Goal: Task Accomplishment & Management: Use online tool/utility

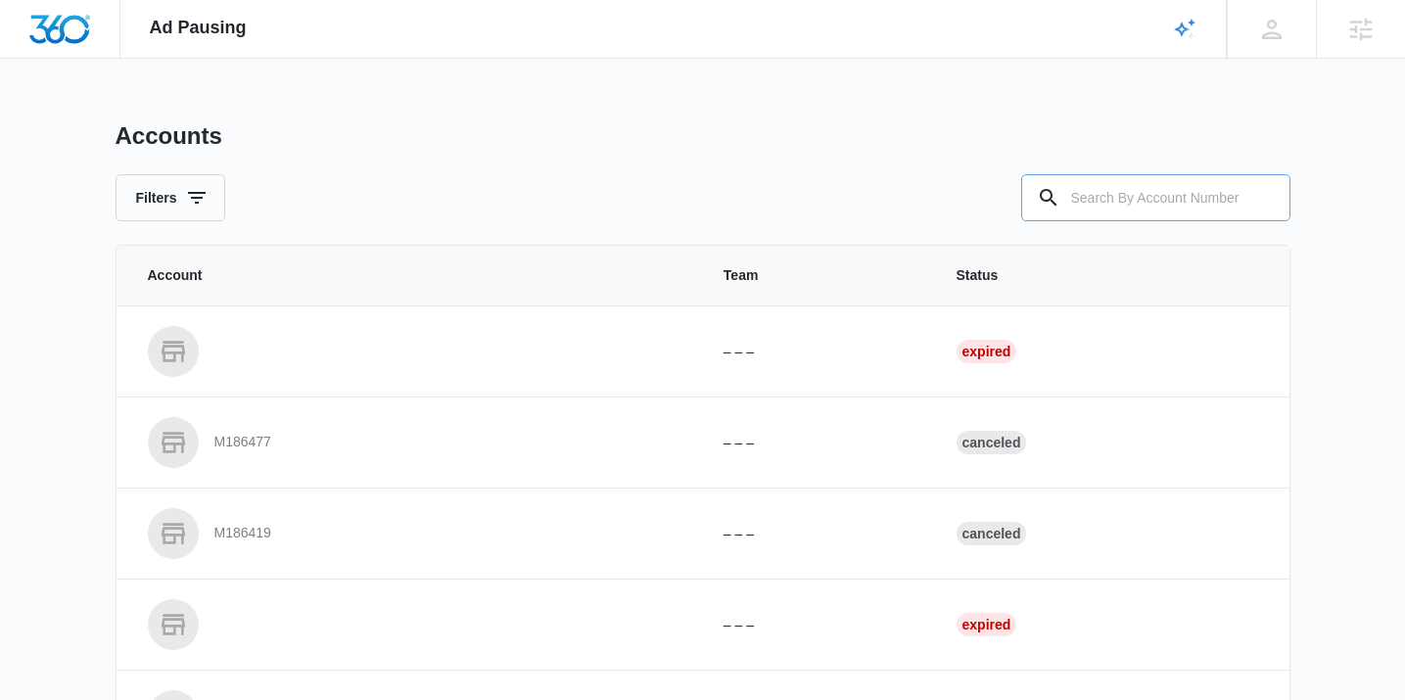
click at [1274, 212] on div at bounding box center [1263, 197] width 31 height 47
click at [1239, 206] on input "text" at bounding box center [1155, 197] width 269 height 47
paste input "M307307"
type input "M307307"
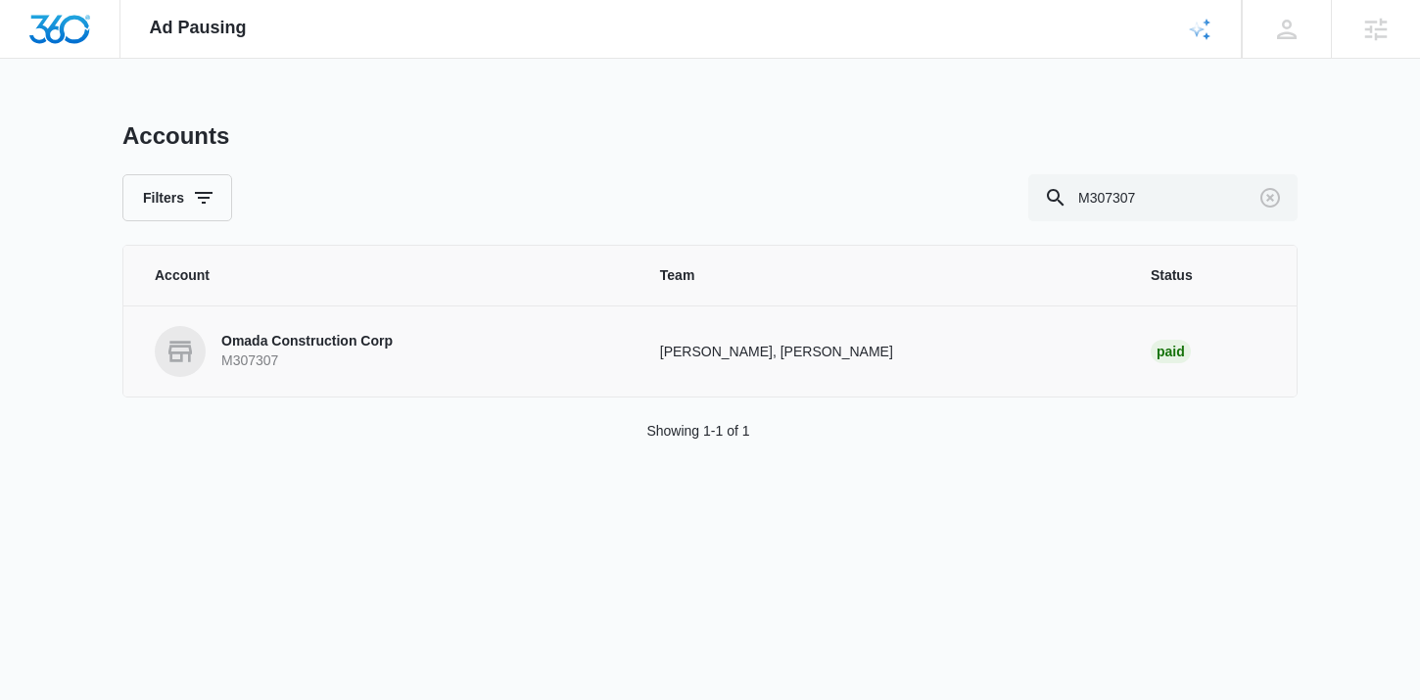
click at [396, 353] on link "Omada Construction Corp M307307" at bounding box center [384, 351] width 458 height 51
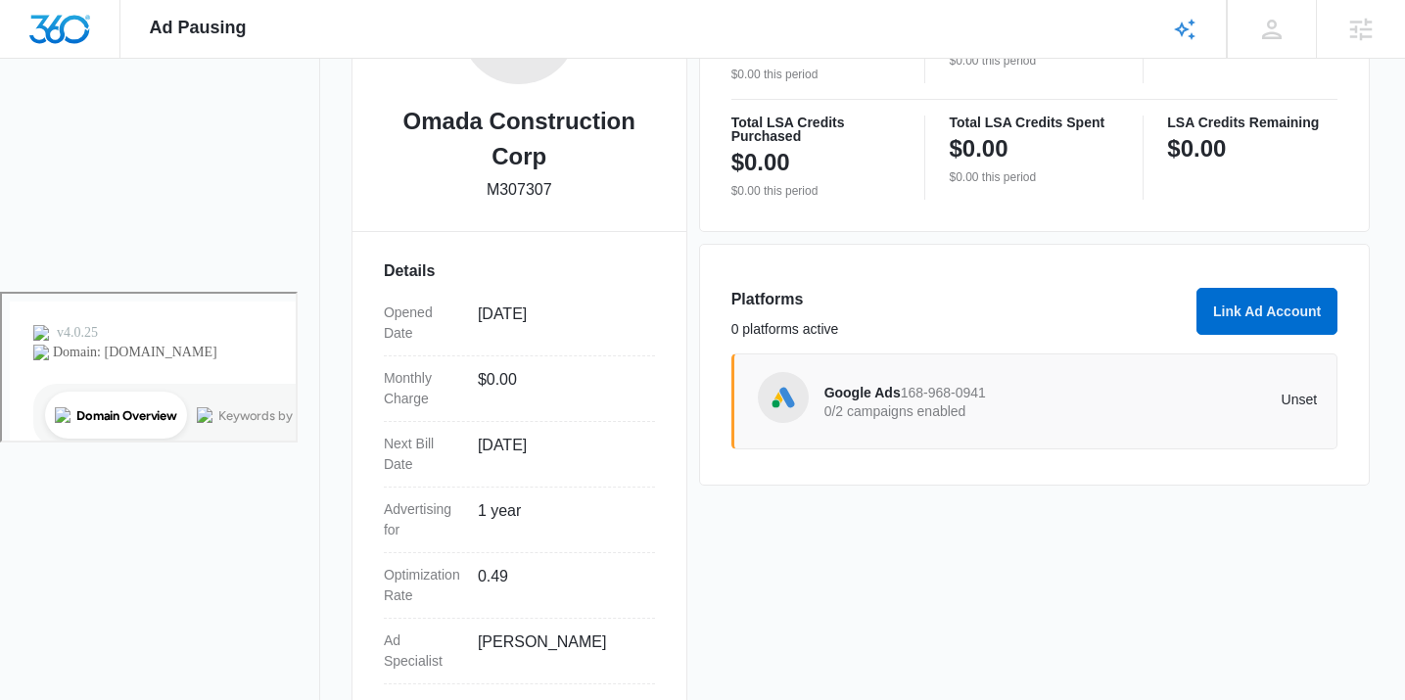
scroll to position [514, 0]
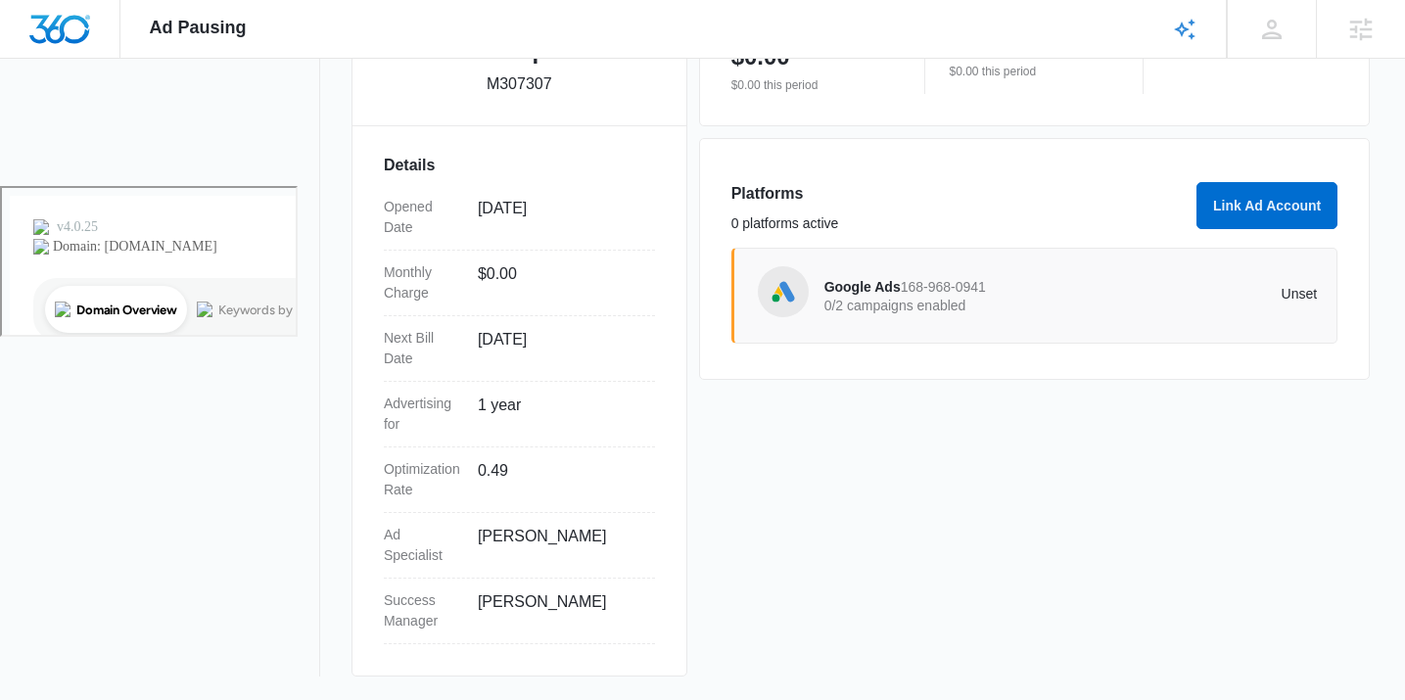
click at [925, 273] on div "Google Ads 168-968-0941 0/2 campaigns enabled Unset" at bounding box center [1072, 295] width 494 height 55
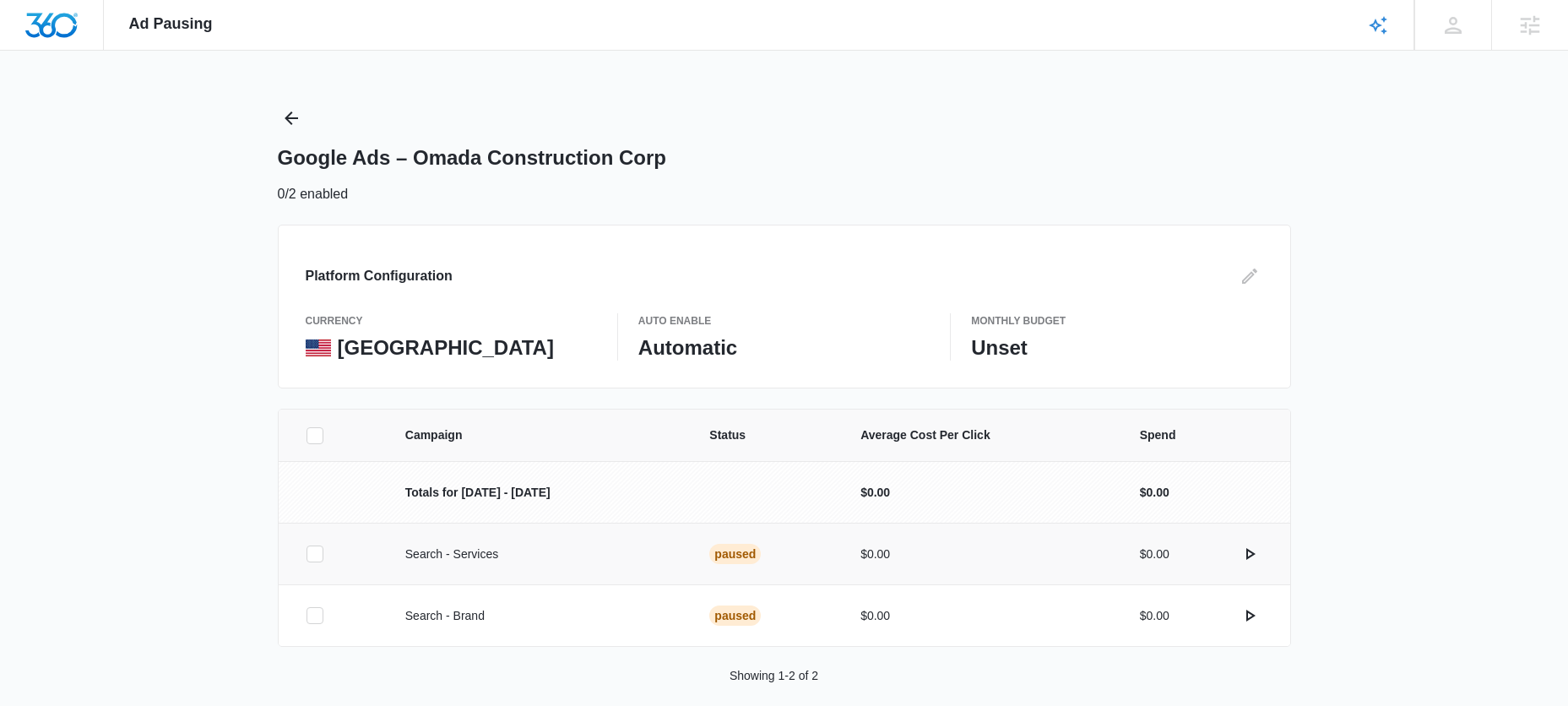
click at [313, 546] on div at bounding box center [315, 554] width 17 height 17
click at [307, 553] on input "checkbox" at bounding box center [306, 553] width 1 height 1
click at [1223, 603] on button "Activate Campaign" at bounding box center [1477, 680] width 142 height 41
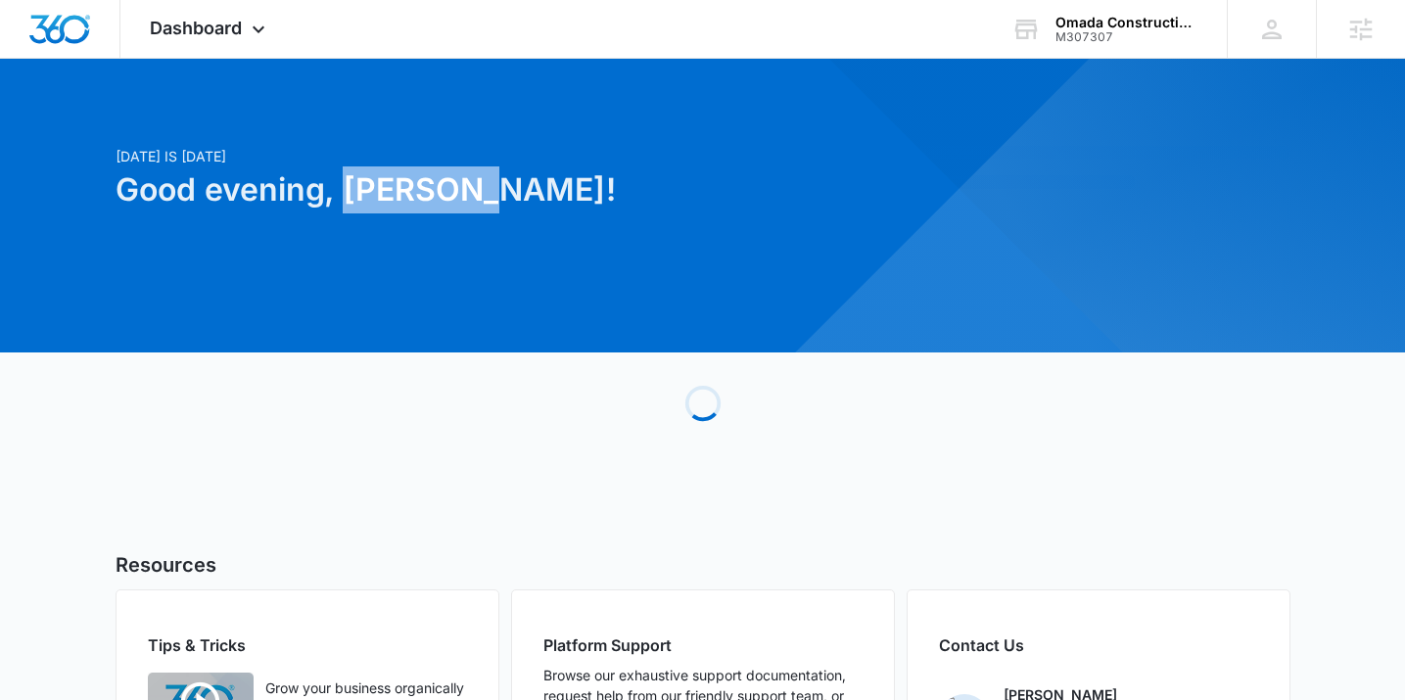
click at [350, 214] on div "Today is Thursday, September 11th Good evening, Madison!" at bounding box center [504, 201] width 776 height 111
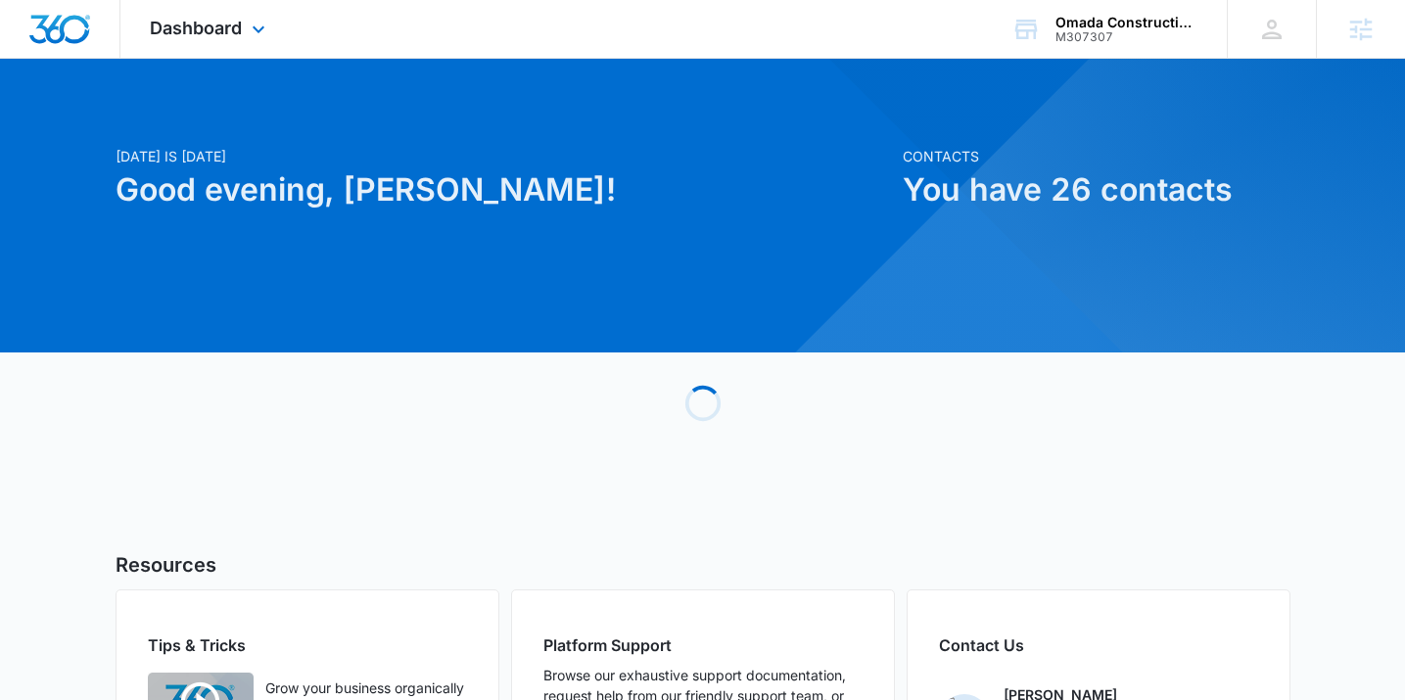
drag, startPoint x: 210, startPoint y: 42, endPoint x: 213, endPoint y: 76, distance: 34.4
click at [210, 43] on div "Dashboard Apps Reputation Websites Forms CRM Email Social POS Content Ads Intel…" at bounding box center [209, 29] width 179 height 58
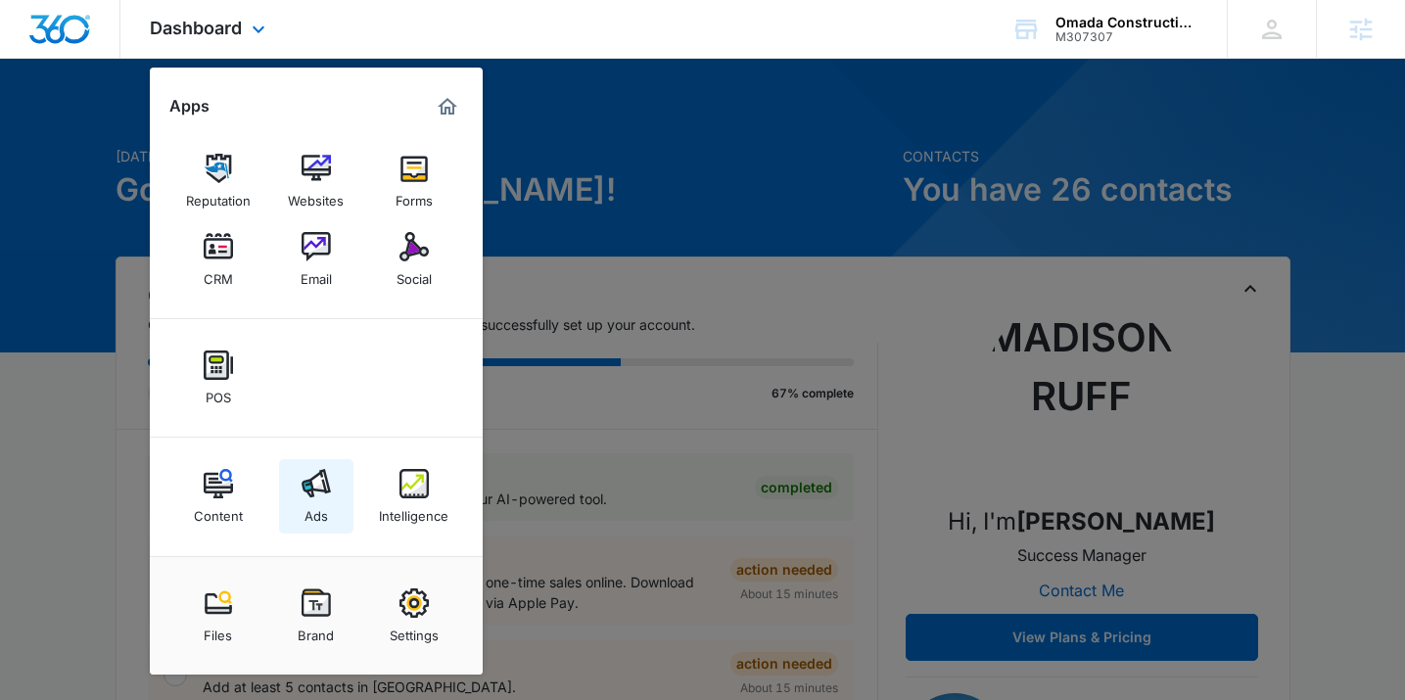
click at [329, 494] on img at bounding box center [316, 483] width 29 height 29
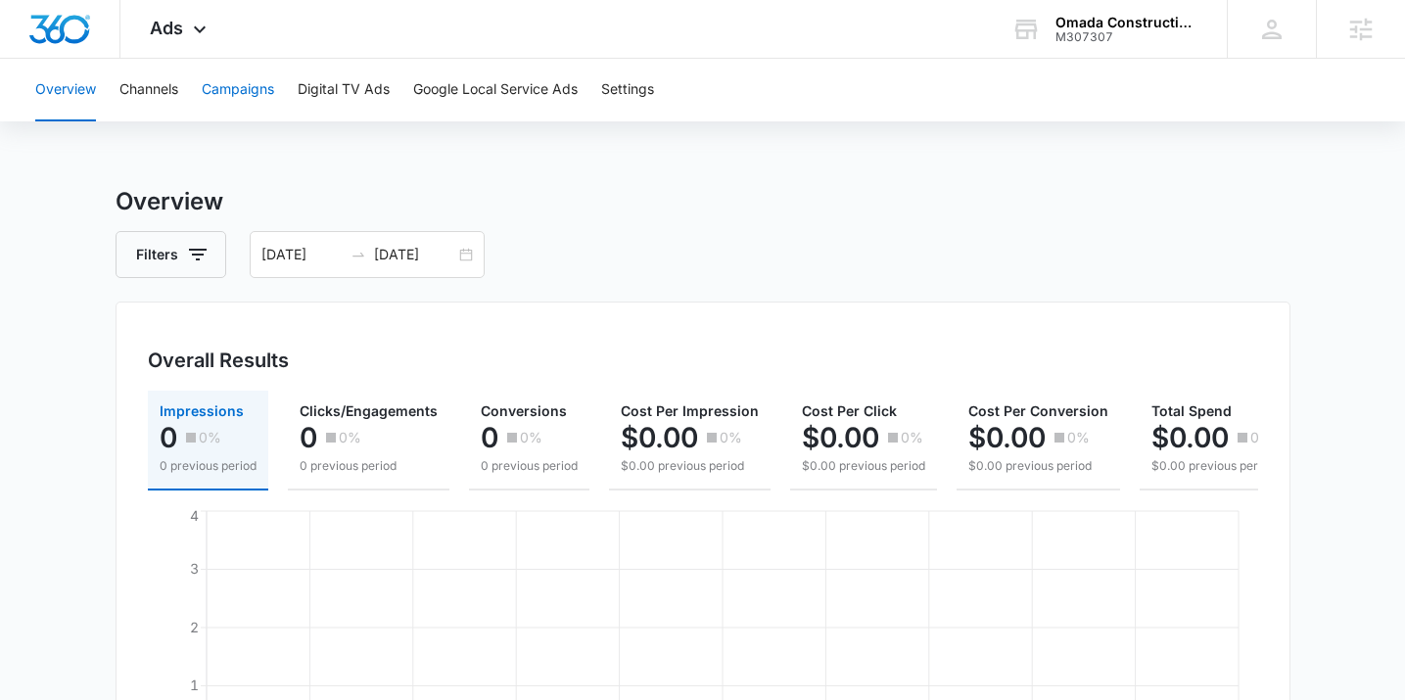
click at [240, 90] on button "Campaigns" at bounding box center [238, 90] width 72 height 63
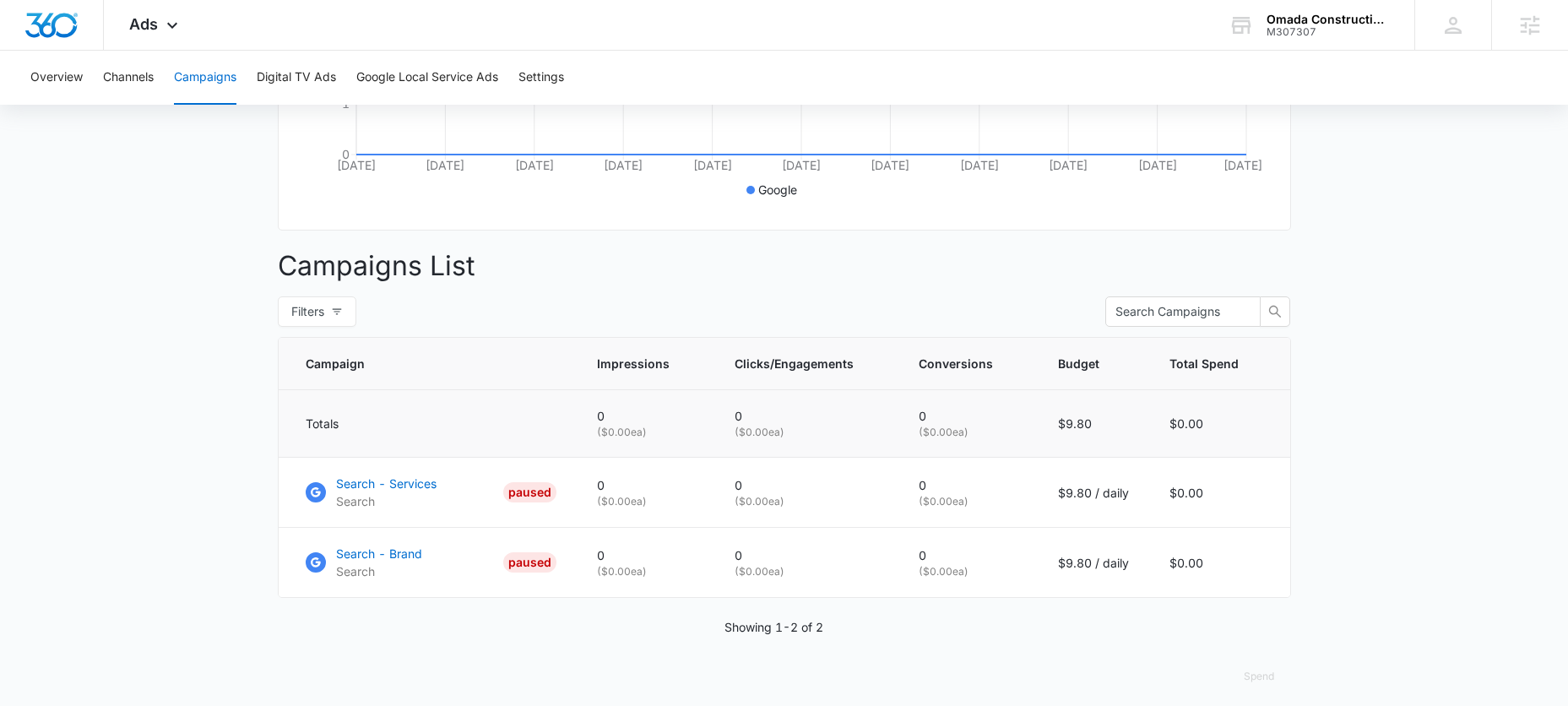
scroll to position [511, 0]
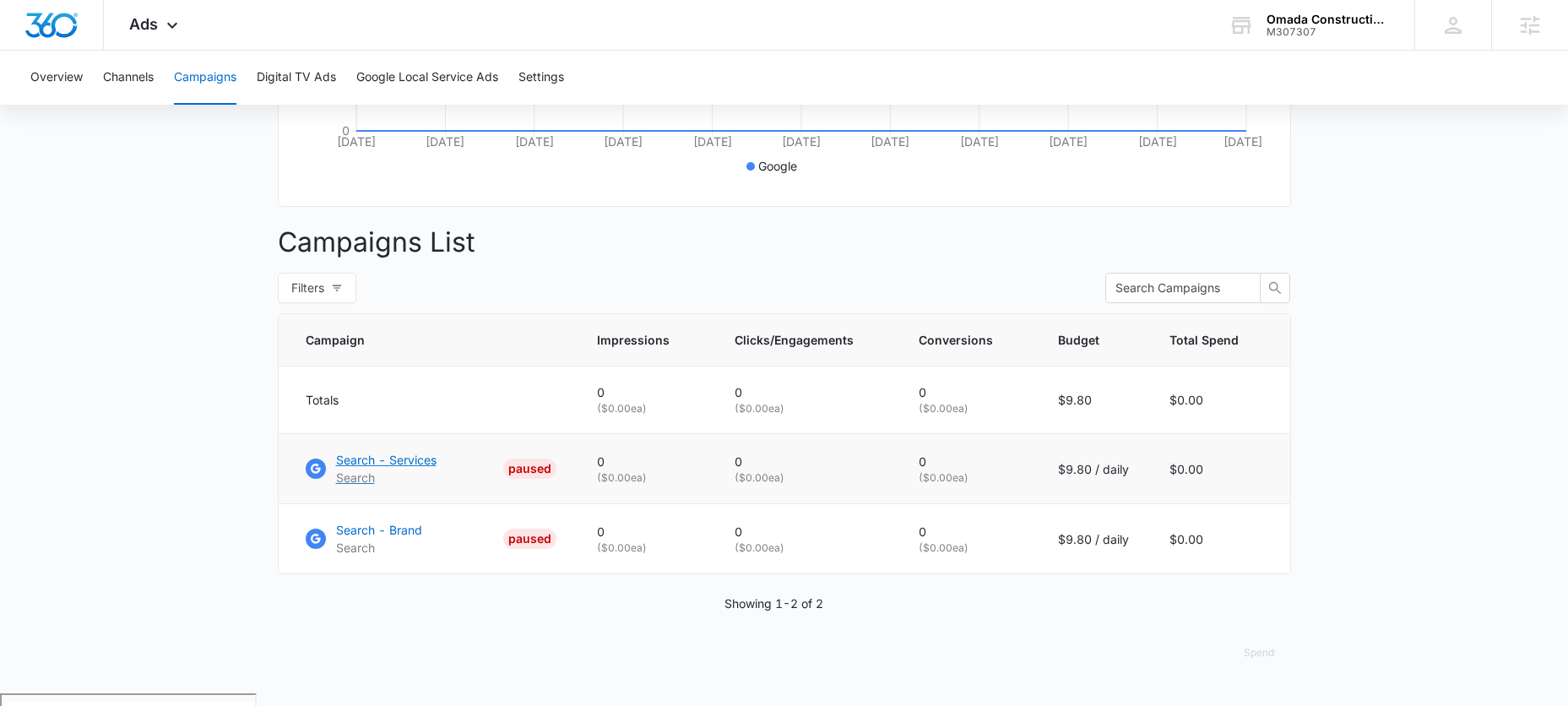
click at [357, 469] on p "Search - Services" at bounding box center [386, 459] width 101 height 18
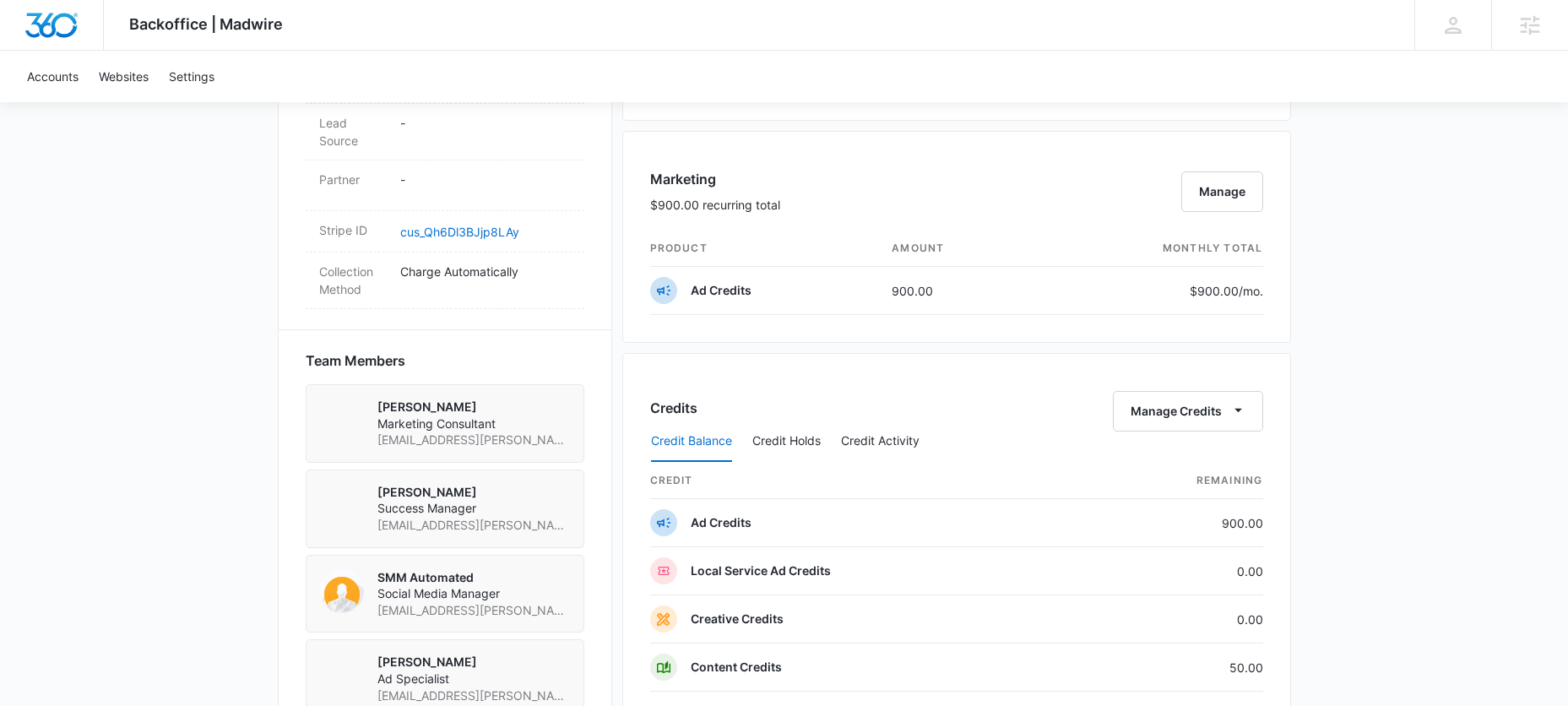
scroll to position [961, 0]
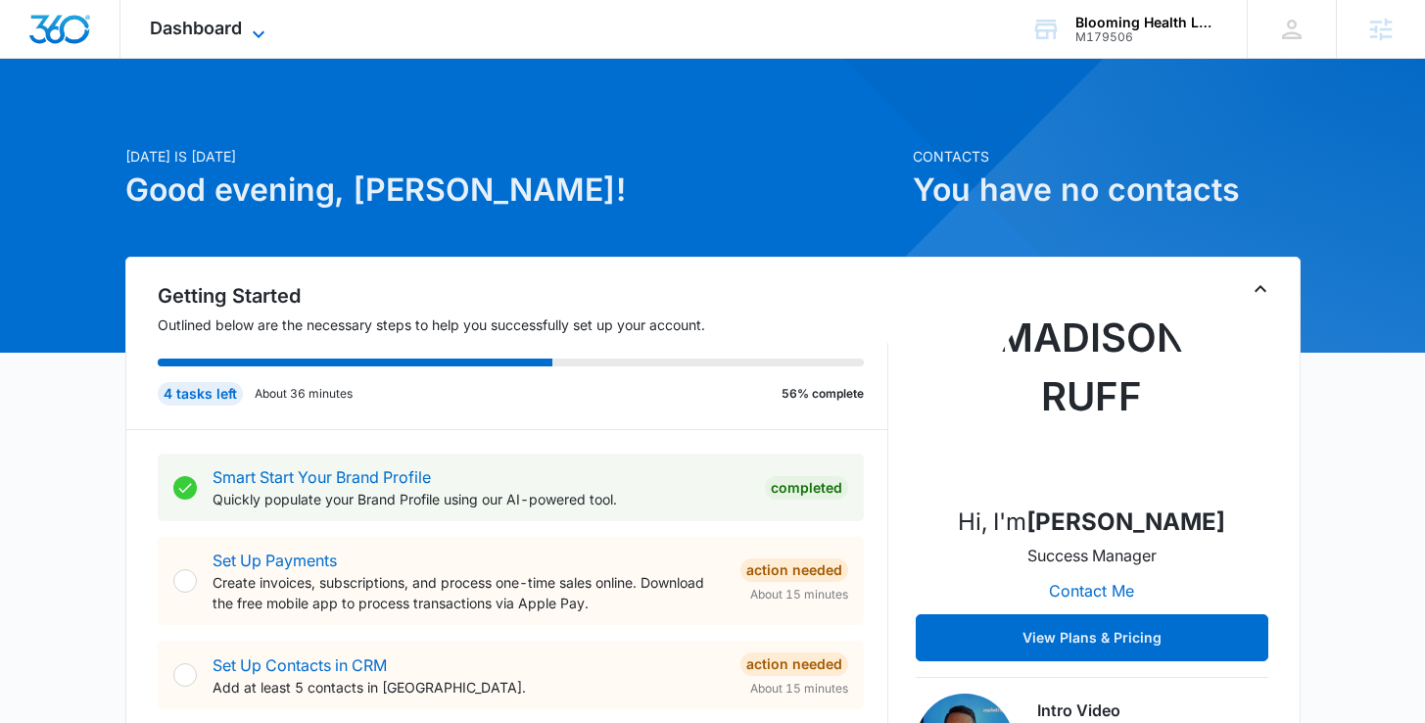
click at [248, 34] on icon at bounding box center [259, 35] width 24 height 24
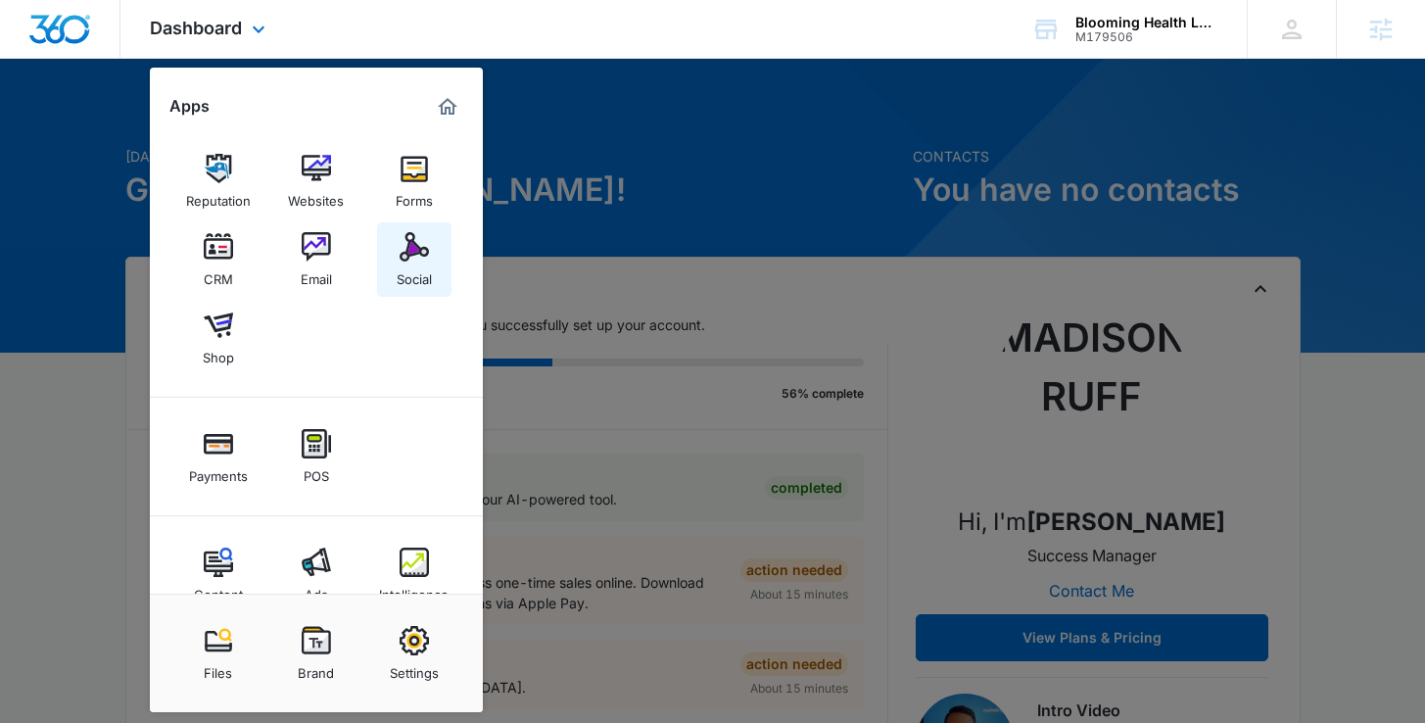
click at [396, 250] on link "Social" at bounding box center [414, 259] width 74 height 74
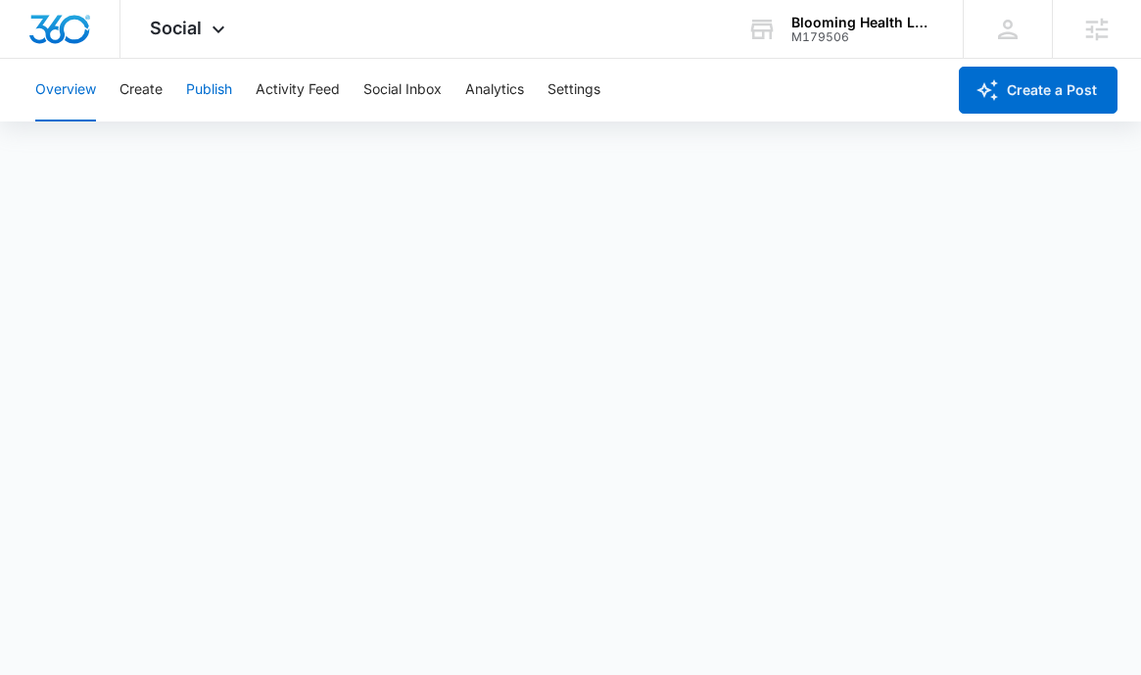
click at [196, 99] on button "Publish" at bounding box center [209, 90] width 46 height 63
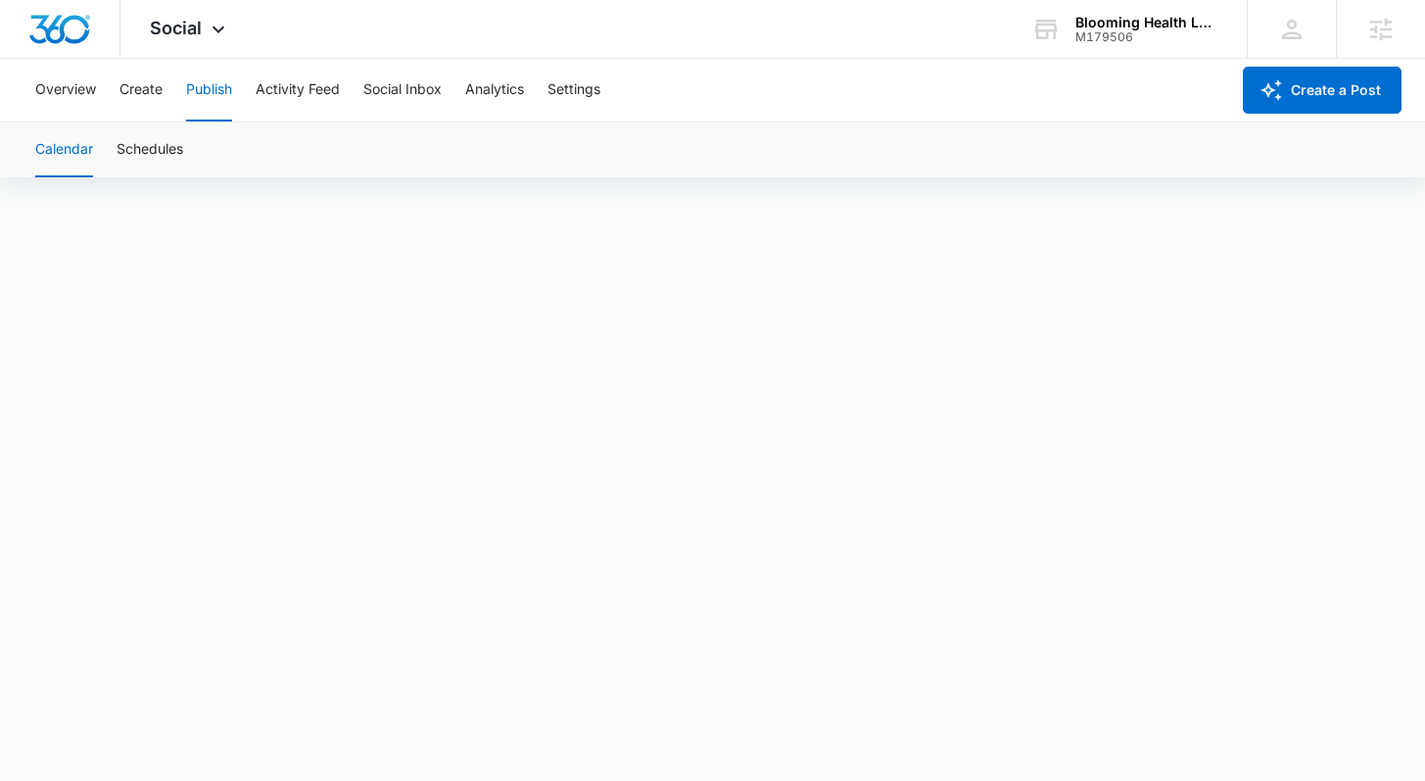
scroll to position [14, 0]
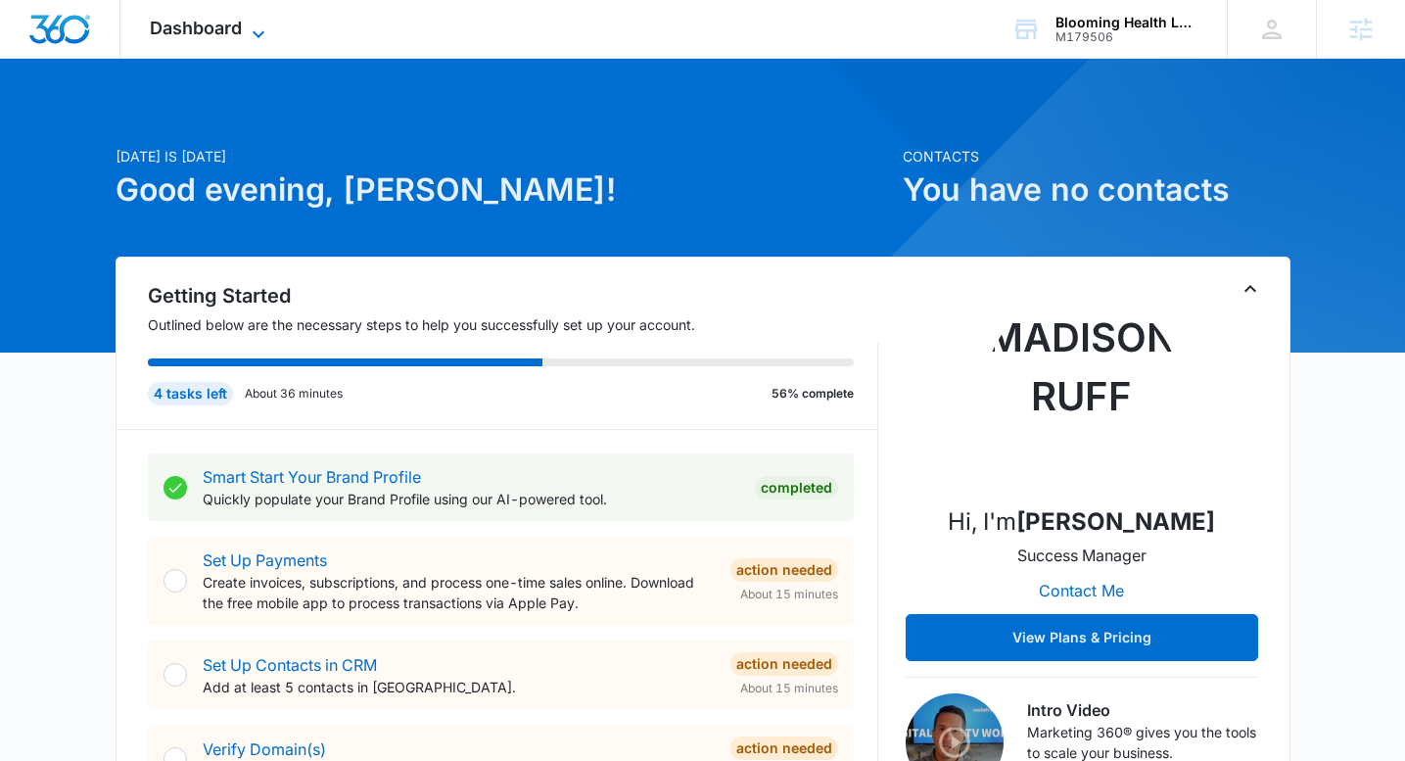
click at [238, 19] on span "Dashboard" at bounding box center [196, 28] width 92 height 21
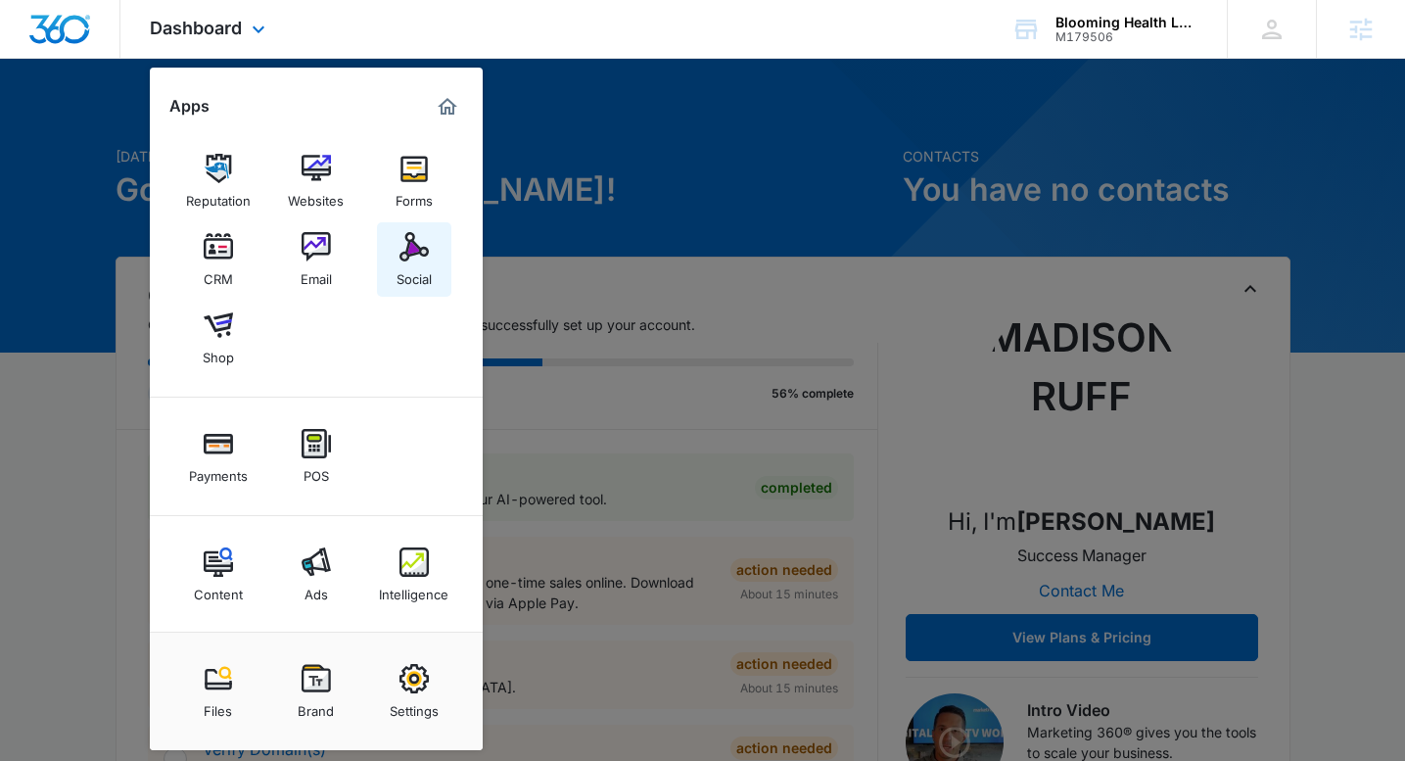
click at [416, 240] on img at bounding box center [414, 246] width 29 height 29
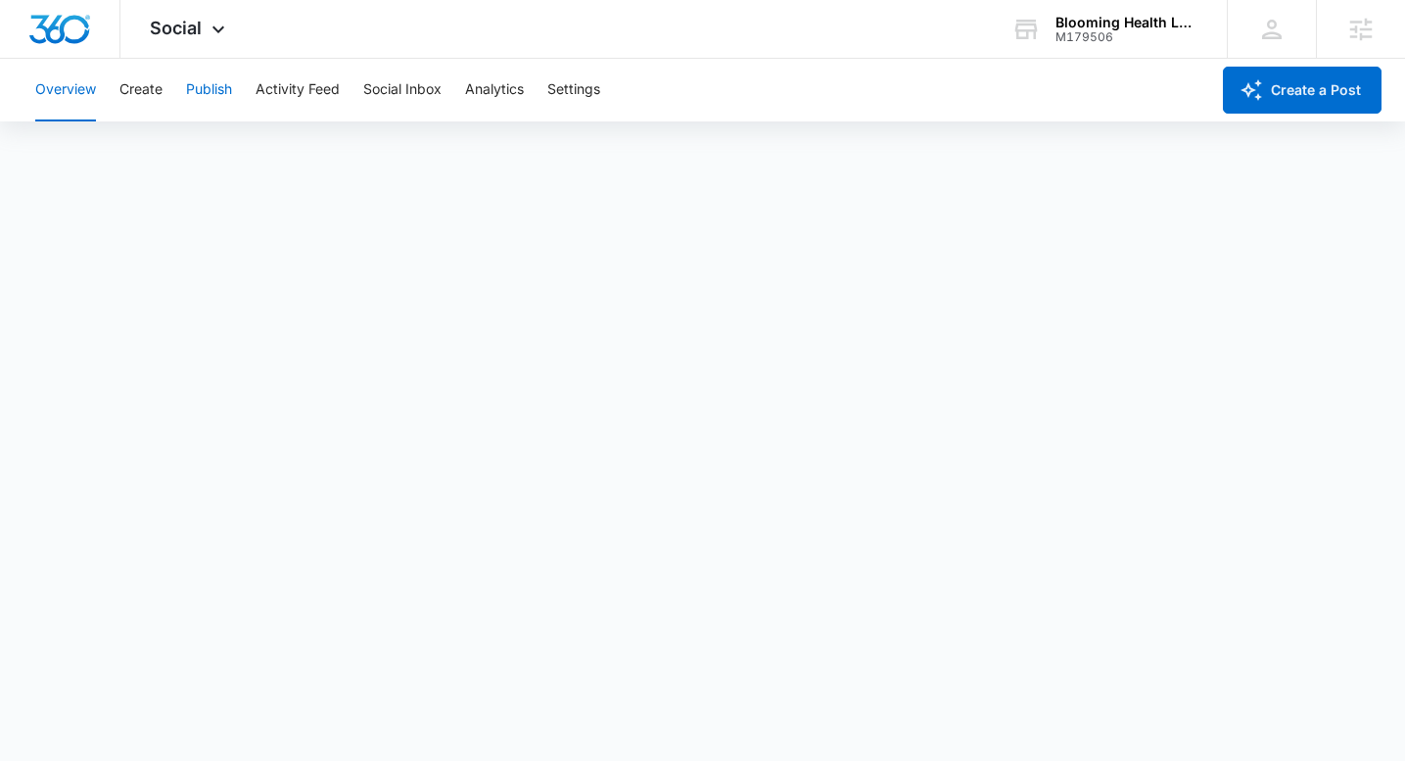
click at [212, 98] on button "Publish" at bounding box center [209, 90] width 46 height 63
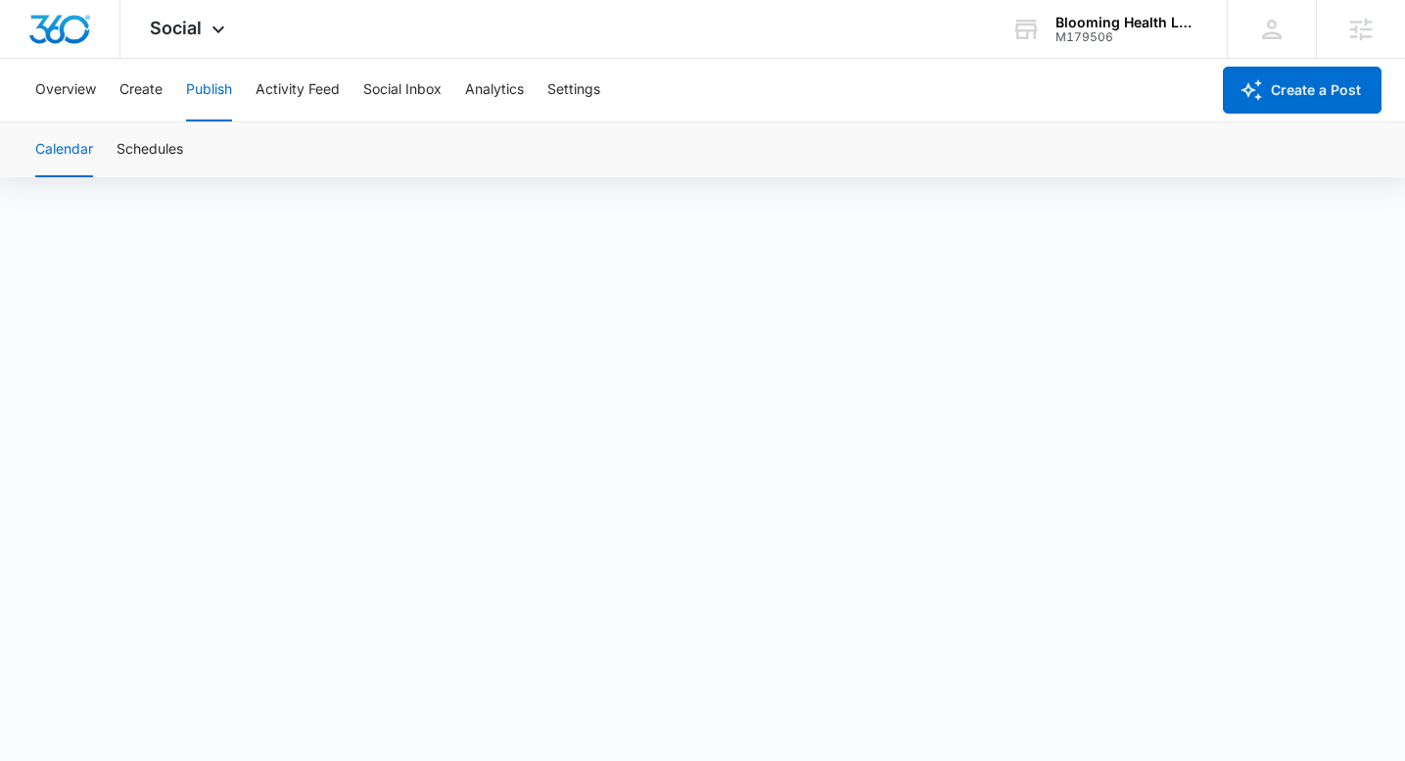
scroll to position [14, 0]
